Goal: Transaction & Acquisition: Purchase product/service

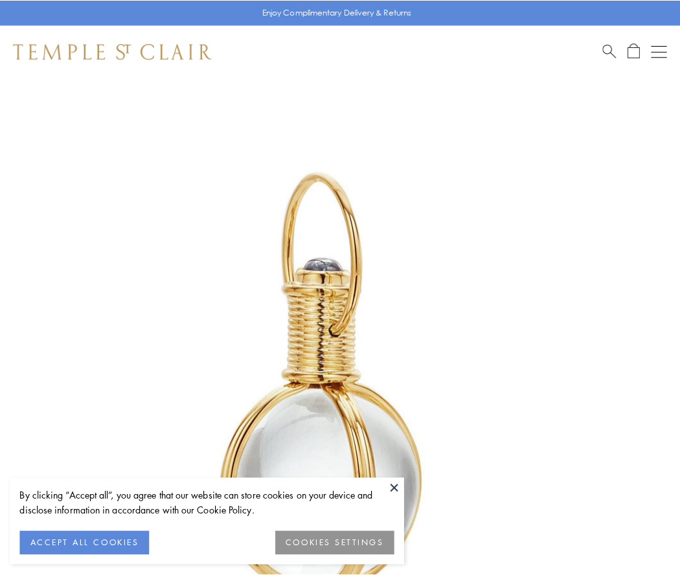
scroll to position [338, 0]
